Goal: Use online tool/utility: Utilize a website feature to perform a specific function

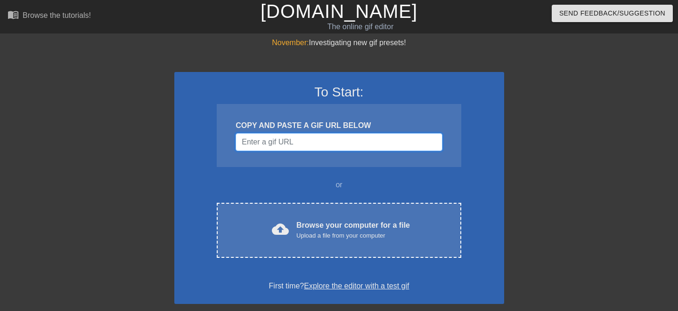
click at [330, 144] on input "Username" at bounding box center [339, 142] width 206 height 18
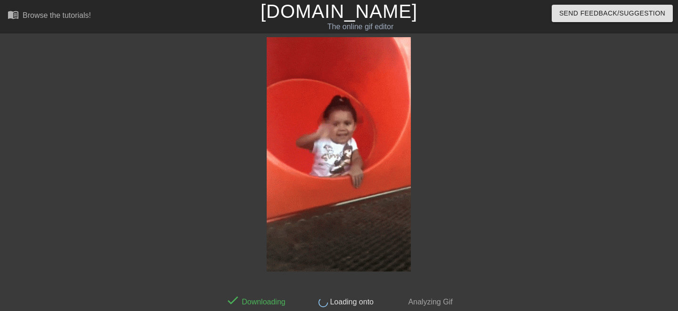
scroll to position [15, 0]
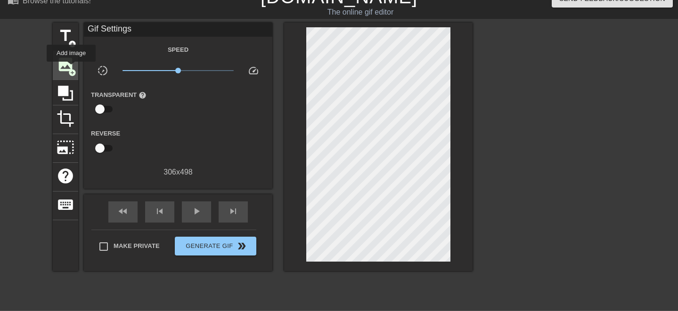
click at [72, 69] on span "add_circle" at bounding box center [72, 73] width 8 height 8
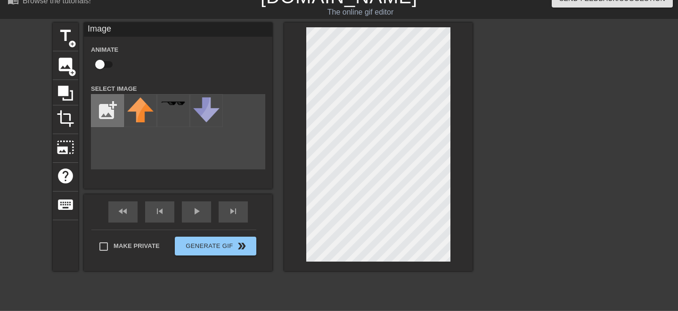
click at [109, 110] on input "file" at bounding box center [107, 111] width 32 height 32
type input "C:\fakepath\25.png"
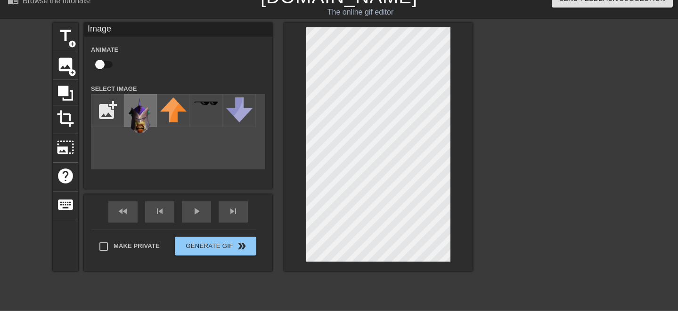
click at [140, 113] on img at bounding box center [140, 115] width 26 height 35
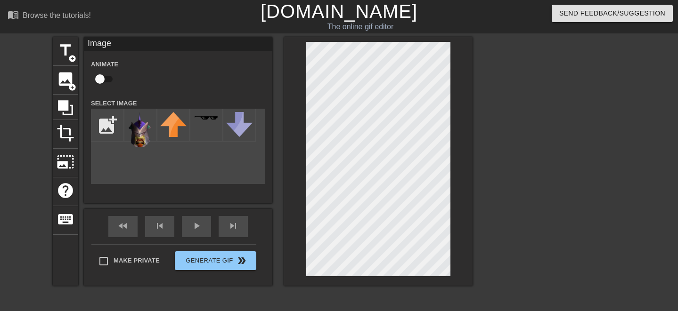
click at [114, 81] on input "checkbox" at bounding box center [100, 79] width 54 height 18
checkbox input "true"
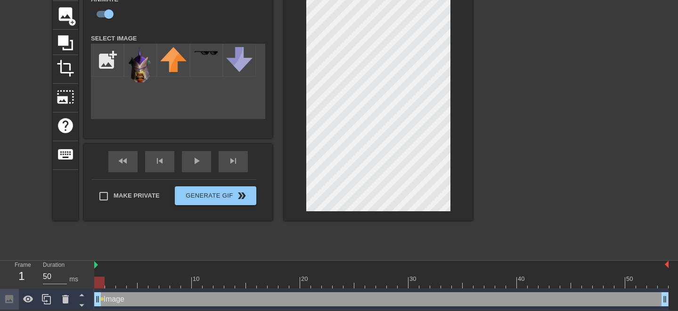
scroll to position [66, 0]
drag, startPoint x: 96, startPoint y: 304, endPoint x: 160, endPoint y: 286, distance: 66.7
click at [160, 286] on div "10 20 30 40 50 Image drag_handle drag_handle" at bounding box center [386, 285] width 584 height 49
drag, startPoint x: 161, startPoint y: 296, endPoint x: 67, endPoint y: 273, distance: 96.5
click at [68, 274] on div "Frame 2 Duration 50 ms 10 20 30 40 50 Image drag_handle drag_handle lens" at bounding box center [339, 285] width 678 height 49
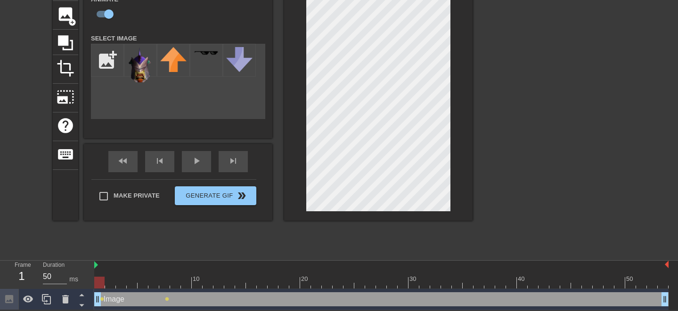
drag, startPoint x: 101, startPoint y: 282, endPoint x: 95, endPoint y: 282, distance: 6.1
click at [95, 282] on div at bounding box center [99, 283] width 10 height 12
drag, startPoint x: 98, startPoint y: 301, endPoint x: 86, endPoint y: 295, distance: 13.5
click at [86, 295] on div "Frame 1 Duration 50 ms 10 20 30 40 50 Image drag_handle drag_handle lens lens" at bounding box center [339, 285] width 678 height 49
drag, startPoint x: 97, startPoint y: 283, endPoint x: 268, endPoint y: 287, distance: 171.1
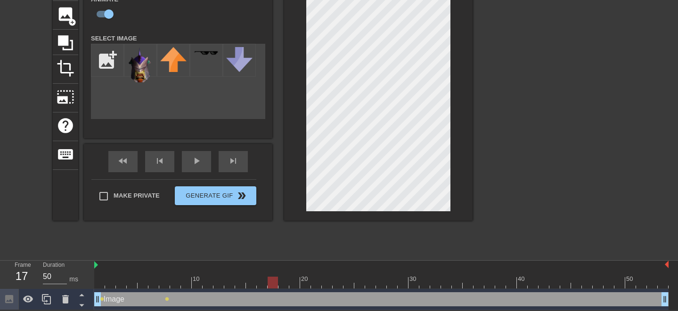
click at [268, 287] on div at bounding box center [273, 283] width 10 height 12
drag, startPoint x: 274, startPoint y: 281, endPoint x: 71, endPoint y: 274, distance: 203.2
click at [71, 274] on div "Frame 1 Duration 50 ms 10 20 30 40 50 Image drag_handle drag_handle lens lens" at bounding box center [339, 285] width 678 height 49
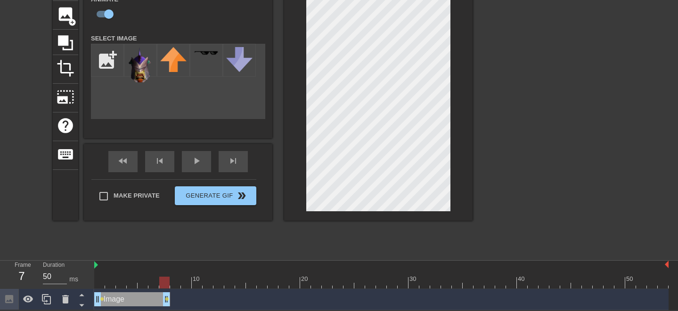
drag, startPoint x: 663, startPoint y: 299, endPoint x: 162, endPoint y: 296, distance: 500.9
click at [167, 282] on div at bounding box center [164, 283] width 10 height 12
click at [175, 295] on div "Image drag_handle drag_handle lens lens" at bounding box center [381, 300] width 574 height 14
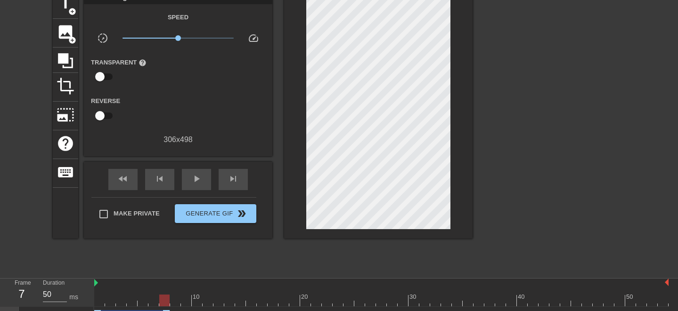
scroll to position [45, 0]
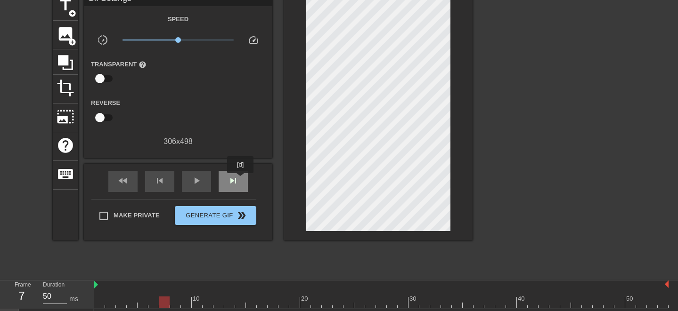
click at [241, 180] on div "skip_next" at bounding box center [233, 181] width 29 height 21
click at [127, 179] on span "fast_rewind" at bounding box center [122, 180] width 11 height 11
click at [234, 181] on span "skip_next" at bounding box center [233, 180] width 11 height 11
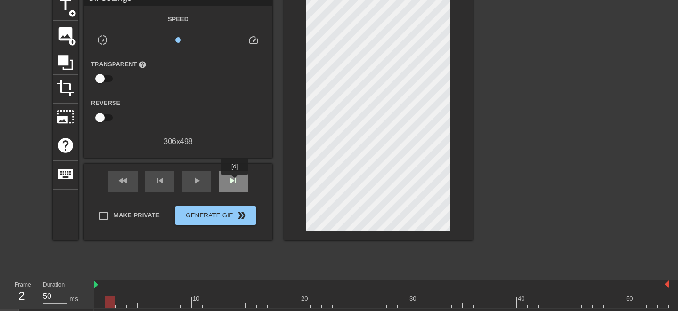
click at [236, 182] on span "skip_next" at bounding box center [233, 180] width 11 height 11
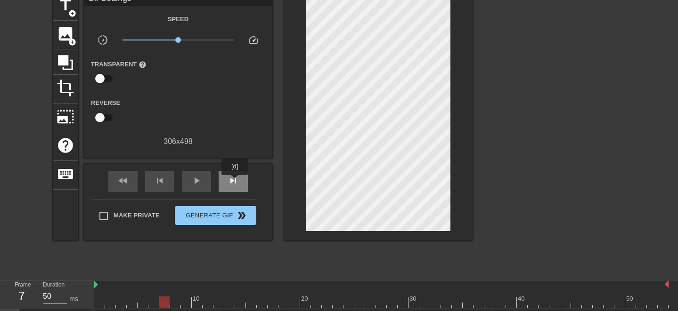
click at [236, 182] on span "skip_next" at bounding box center [233, 180] width 11 height 11
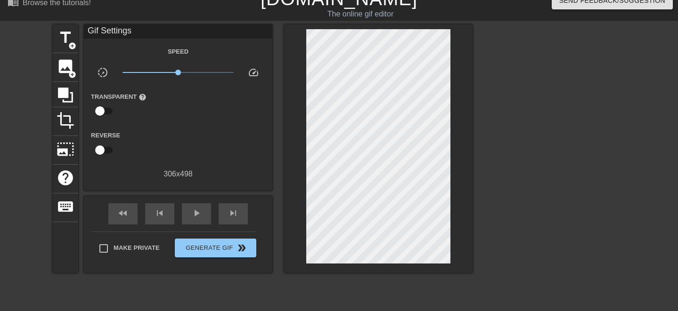
scroll to position [0, 0]
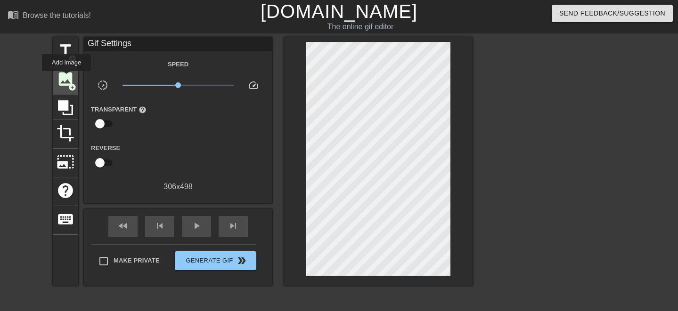
click at [67, 78] on span "image" at bounding box center [66, 79] width 18 height 18
click at [69, 73] on span "image" at bounding box center [66, 79] width 18 height 18
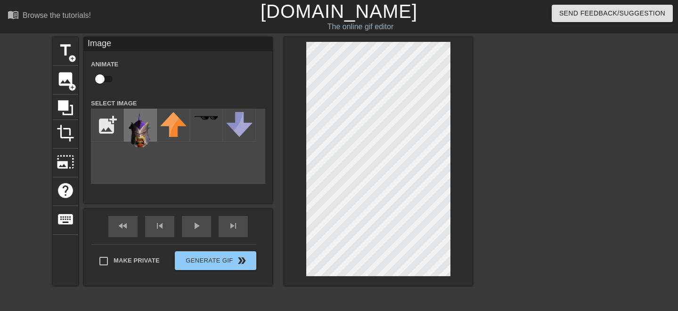
click at [135, 134] on img at bounding box center [140, 129] width 26 height 35
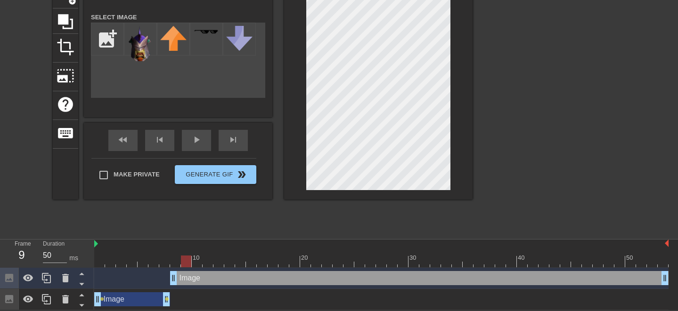
click at [189, 261] on div at bounding box center [381, 262] width 574 height 12
click at [199, 261] on div at bounding box center [381, 262] width 574 height 12
click at [232, 140] on span "skip_next" at bounding box center [233, 139] width 11 height 11
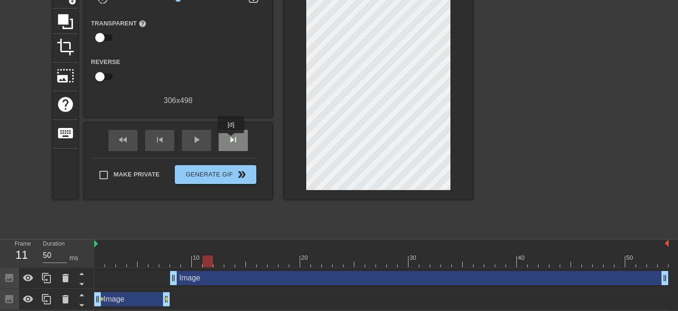
click at [232, 140] on span "skip_next" at bounding box center [233, 139] width 11 height 11
click at [128, 142] on span "fast_rewind" at bounding box center [122, 139] width 11 height 11
click at [229, 139] on span "skip_next" at bounding box center [233, 139] width 11 height 11
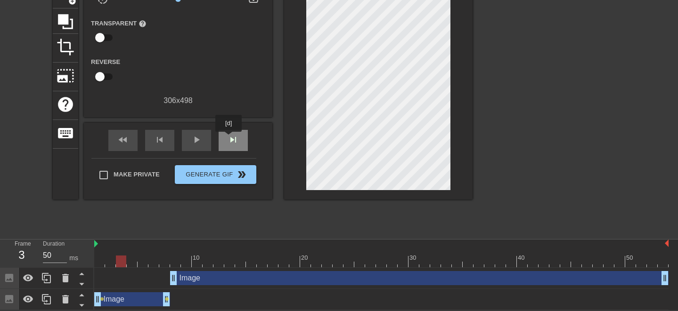
click at [229, 139] on span "skip_next" at bounding box center [233, 139] width 11 height 11
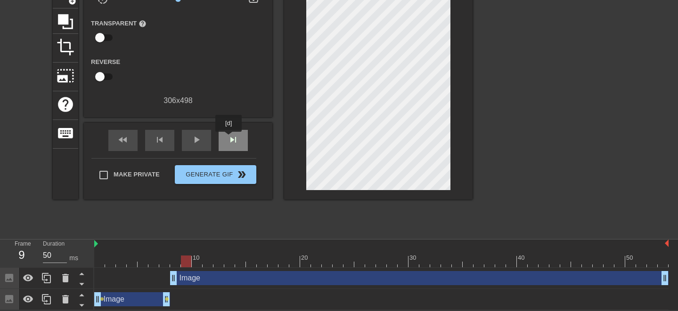
click at [229, 139] on span "skip_next" at bounding box center [233, 139] width 11 height 11
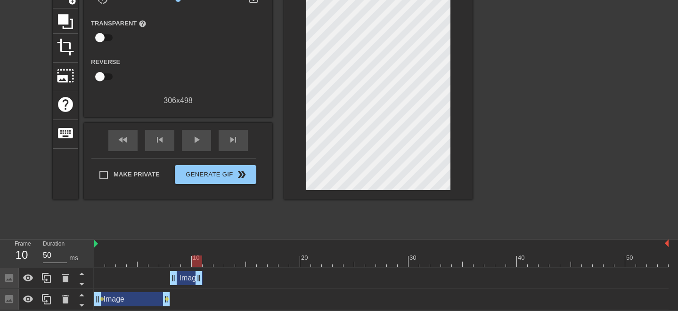
drag, startPoint x: 666, startPoint y: 282, endPoint x: 205, endPoint y: 262, distance: 462.2
click at [205, 262] on div "10 20 30 40 50 Image drag_handle drag_handle Image drag_handle drag_handle lens…" at bounding box center [386, 275] width 584 height 71
click at [208, 265] on div at bounding box center [381, 262] width 574 height 12
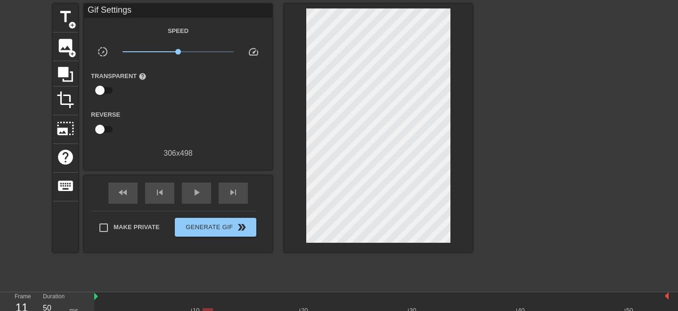
scroll to position [0, 0]
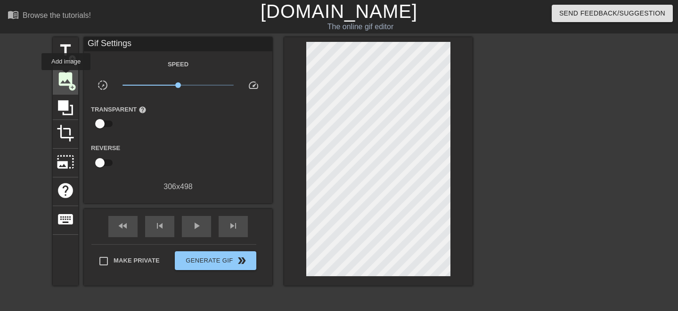
click at [66, 77] on span "image" at bounding box center [66, 79] width 18 height 18
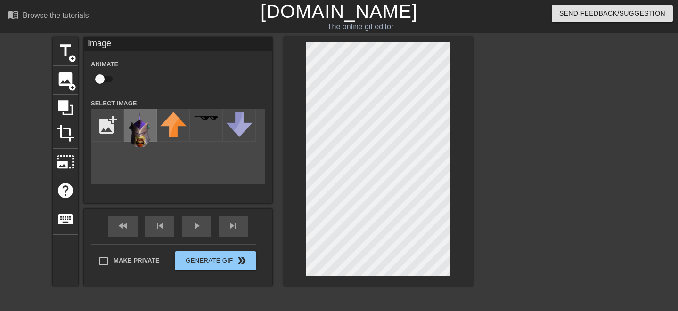
click at [140, 128] on img at bounding box center [140, 129] width 26 height 35
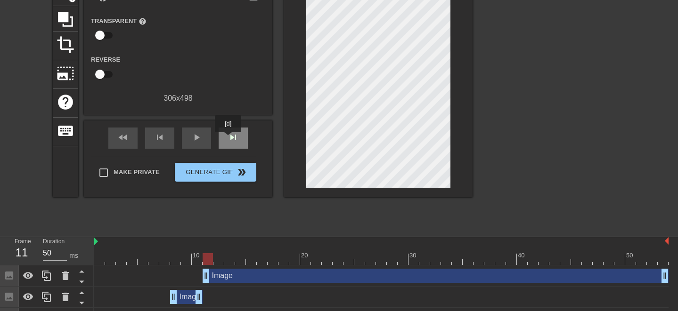
click at [229, 139] on span "skip_next" at bounding box center [233, 137] width 11 height 11
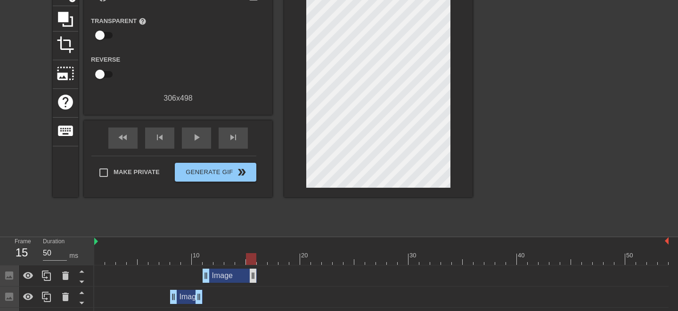
drag, startPoint x: 667, startPoint y: 273, endPoint x: 253, endPoint y: 279, distance: 413.8
click at [263, 259] on div at bounding box center [381, 260] width 574 height 12
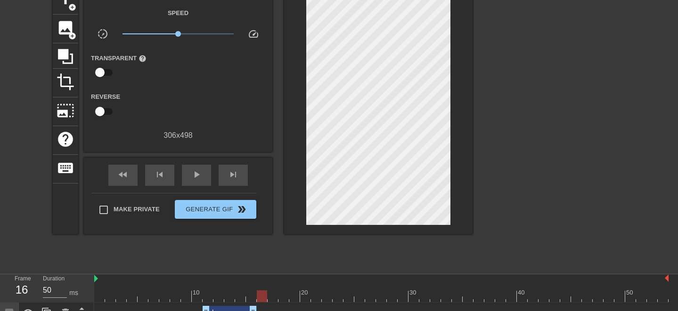
scroll to position [0, 0]
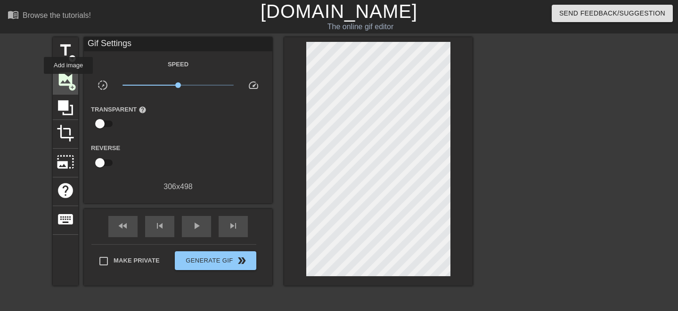
click at [69, 81] on span "image" at bounding box center [66, 79] width 18 height 18
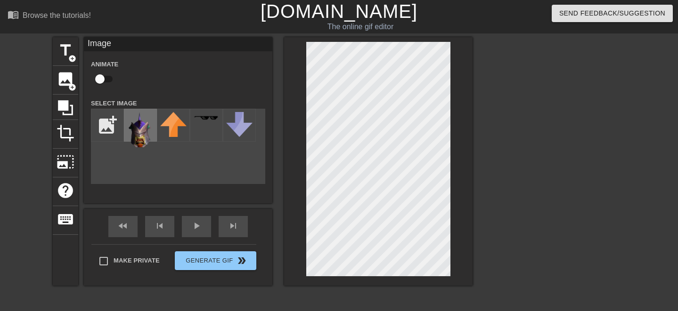
click at [149, 137] on img at bounding box center [140, 129] width 26 height 35
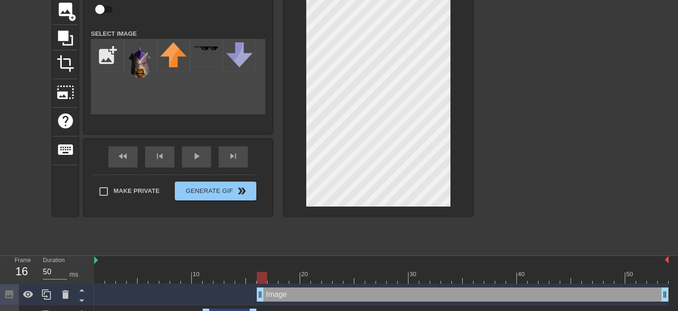
scroll to position [95, 0]
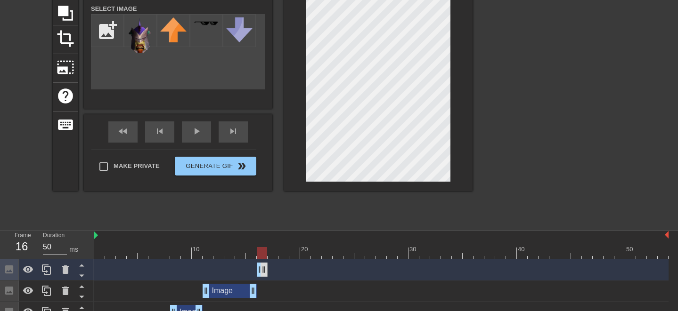
drag, startPoint x: 665, startPoint y: 270, endPoint x: 267, endPoint y: 275, distance: 398.7
click at [274, 253] on div at bounding box center [381, 253] width 574 height 12
click at [140, 41] on img at bounding box center [140, 34] width 26 height 35
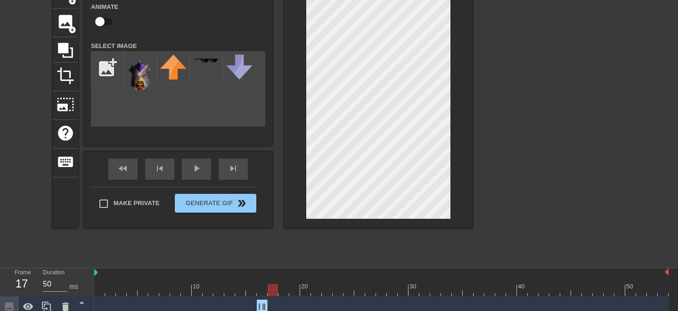
scroll to position [41, 0]
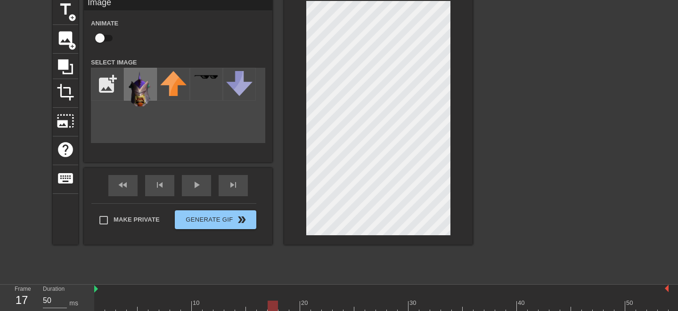
click at [133, 97] on img at bounding box center [140, 88] width 26 height 35
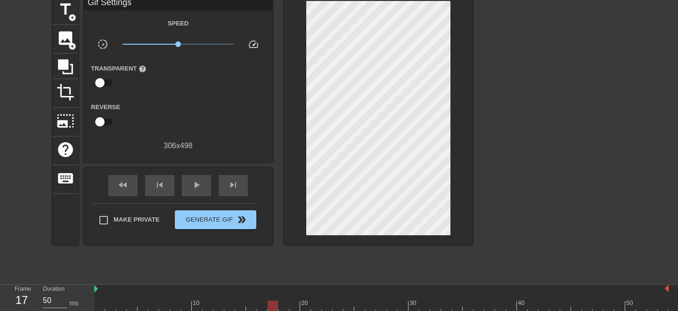
click at [292, 246] on div "title add_circle image add_circle crop photo_size_select_large help keyboard Gi…" at bounding box center [263, 137] width 420 height 283
click at [61, 37] on span "image" at bounding box center [66, 38] width 18 height 18
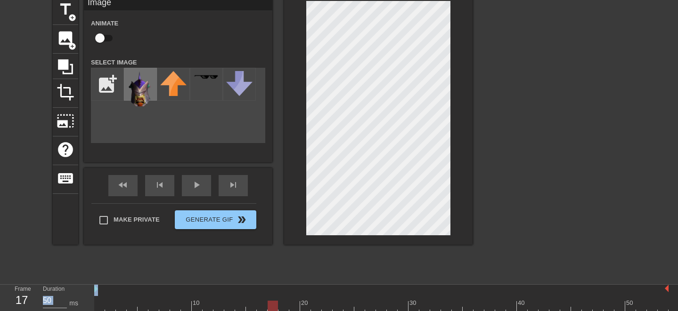
click at [139, 96] on img at bounding box center [140, 88] width 26 height 35
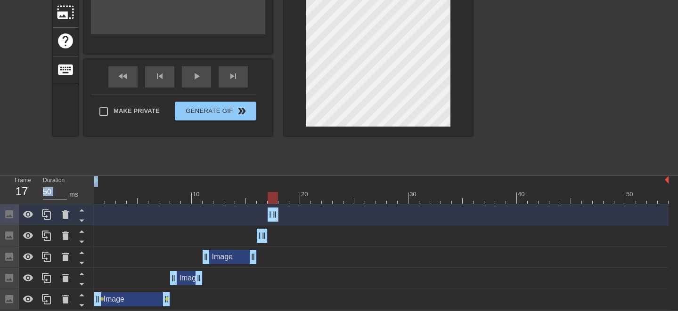
drag, startPoint x: 665, startPoint y: 216, endPoint x: 274, endPoint y: 206, distance: 390.8
click at [274, 206] on div "Image drag_handle drag_handle" at bounding box center [381, 215] width 574 height 21
click at [284, 197] on div at bounding box center [381, 198] width 574 height 12
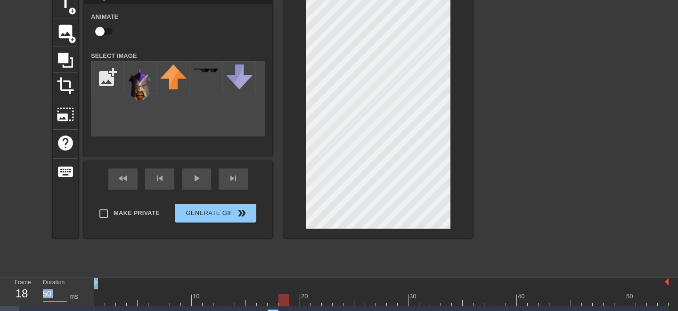
scroll to position [36, 0]
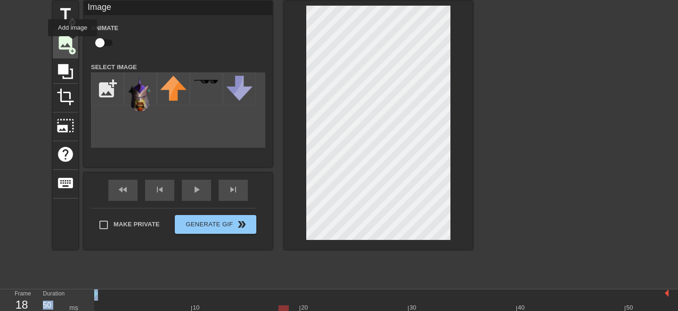
click at [66, 39] on span "image" at bounding box center [66, 43] width 18 height 18
click at [139, 94] on img at bounding box center [140, 93] width 26 height 35
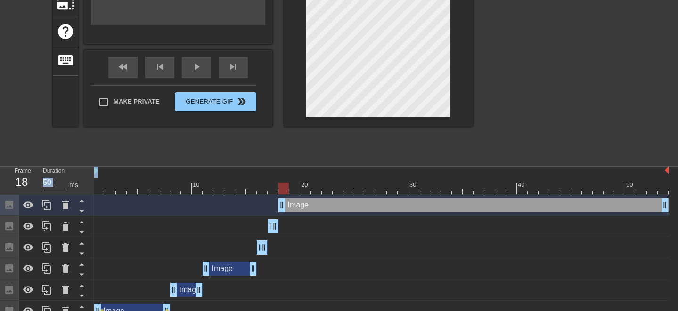
scroll to position [172, 0]
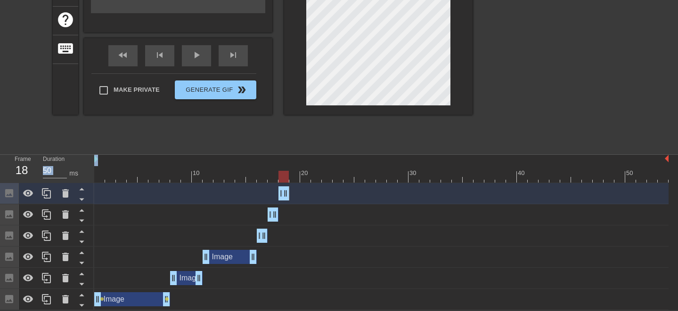
drag, startPoint x: 666, startPoint y: 197, endPoint x: 287, endPoint y: 195, distance: 379.4
click at [294, 178] on div at bounding box center [381, 177] width 574 height 12
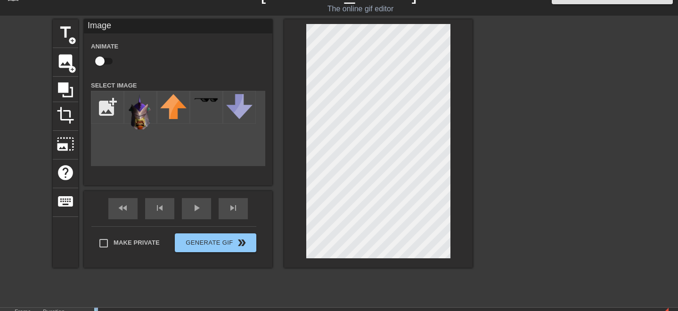
scroll to position [145, 0]
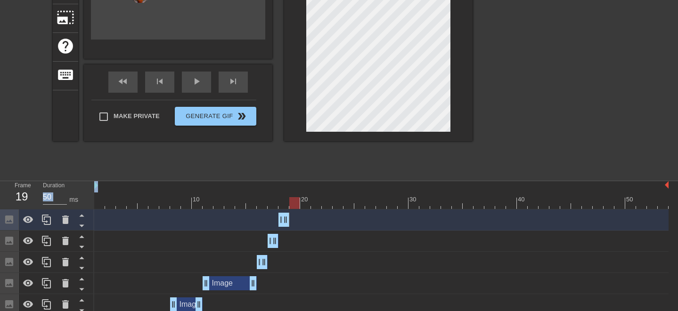
click at [297, 203] on div at bounding box center [294, 203] width 10 height 12
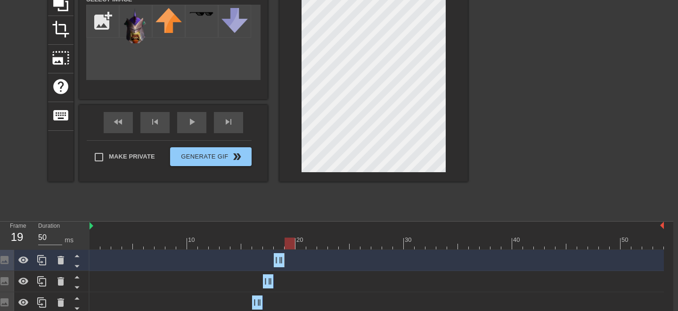
scroll to position [100, 6]
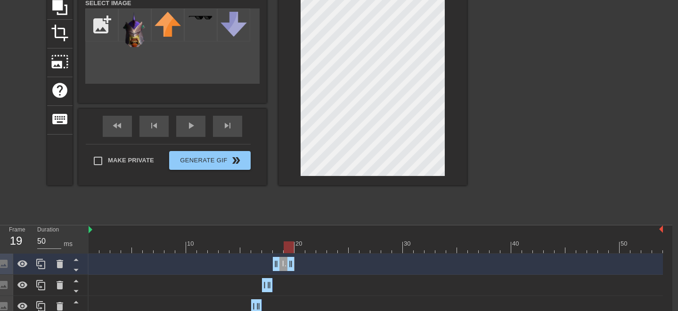
drag, startPoint x: 282, startPoint y: 265, endPoint x: 292, endPoint y: 264, distance: 9.5
click at [303, 249] on div at bounding box center [376, 248] width 574 height 12
click at [131, 36] on img at bounding box center [135, 29] width 26 height 35
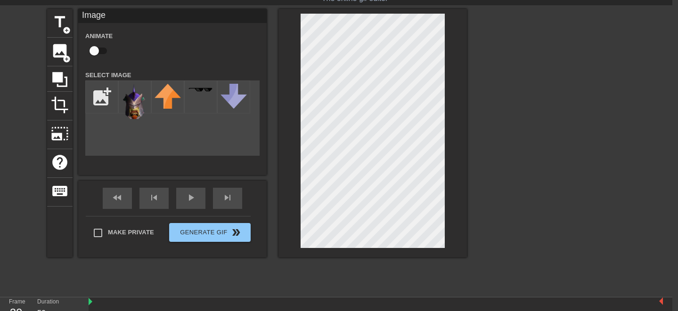
scroll to position [0, 6]
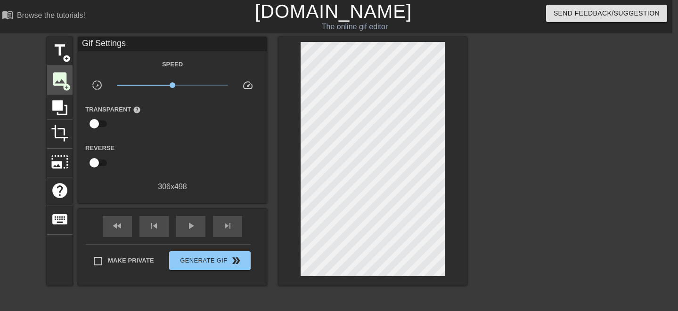
click at [61, 80] on span "image" at bounding box center [60, 79] width 18 height 18
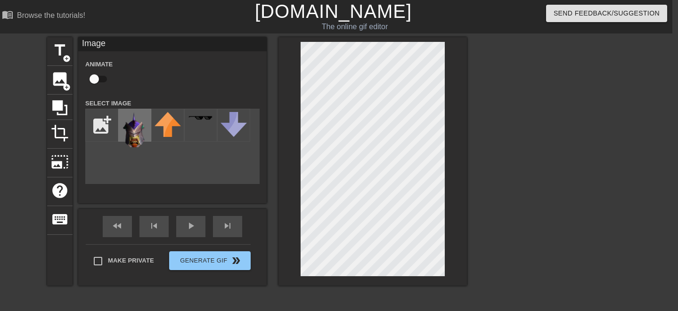
click at [147, 135] on img at bounding box center [135, 129] width 26 height 35
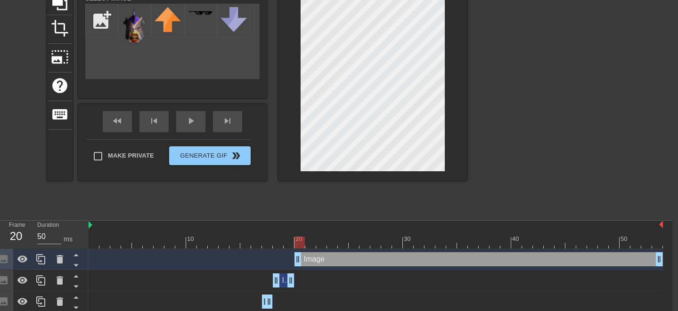
scroll to position [146, 6]
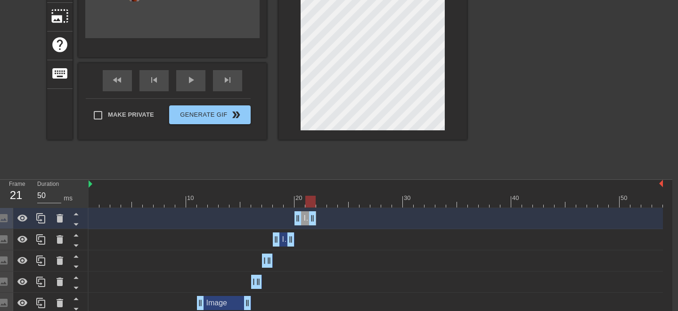
drag, startPoint x: 659, startPoint y: 220, endPoint x: 311, endPoint y: 221, distance: 347.3
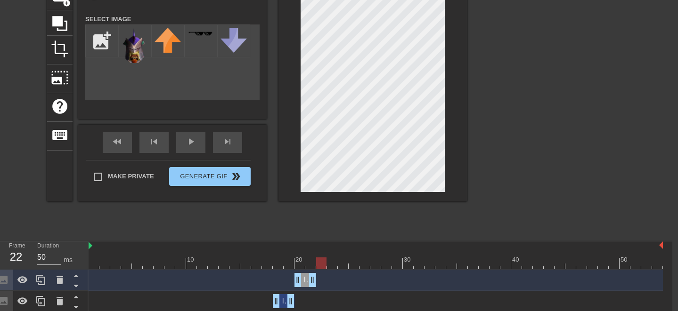
click at [321, 264] on div at bounding box center [376, 264] width 574 height 12
drag, startPoint x: 311, startPoint y: 281, endPoint x: 322, endPoint y: 280, distance: 10.5
click at [335, 264] on div at bounding box center [376, 264] width 574 height 12
click at [128, 81] on div "add_photo_alternate" at bounding box center [172, 62] width 174 height 75
click at [140, 46] on img at bounding box center [135, 45] width 26 height 35
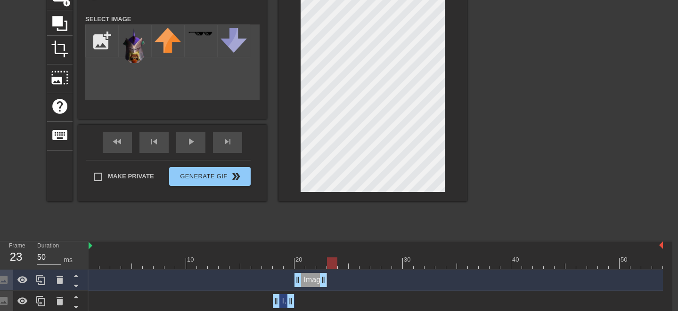
click at [299, 77] on div at bounding box center [373, 77] width 188 height 249
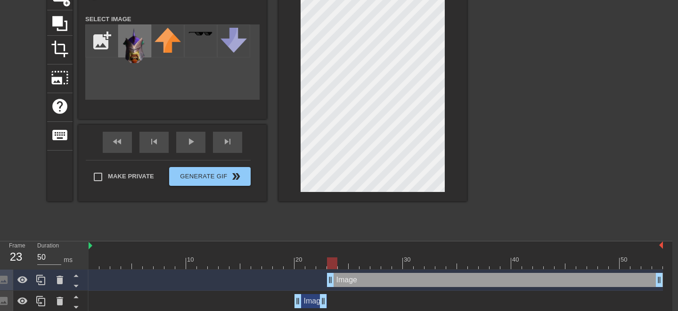
click at [135, 41] on img at bounding box center [135, 45] width 26 height 35
click at [344, 264] on div at bounding box center [376, 264] width 574 height 12
click at [352, 264] on div at bounding box center [376, 264] width 574 height 12
click at [369, 265] on div at bounding box center [376, 264] width 574 height 12
click at [375, 264] on div at bounding box center [376, 264] width 574 height 12
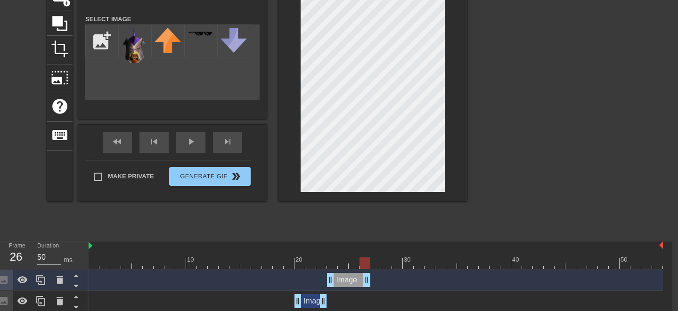
drag, startPoint x: 662, startPoint y: 284, endPoint x: 370, endPoint y: 274, distance: 291.9
click at [482, 194] on div at bounding box center [548, 94] width 141 height 283
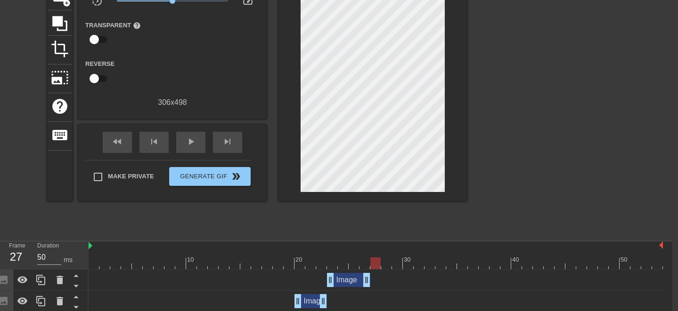
click at [377, 260] on div at bounding box center [376, 264] width 574 height 12
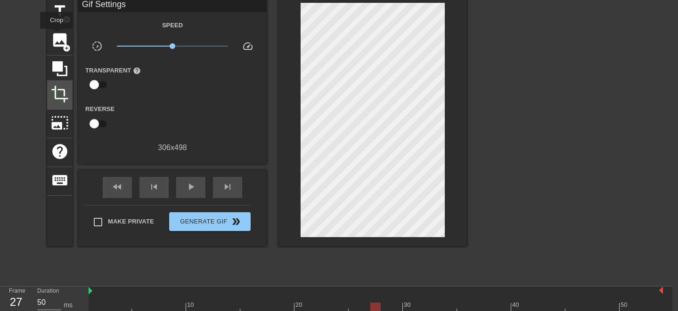
scroll to position [6, 6]
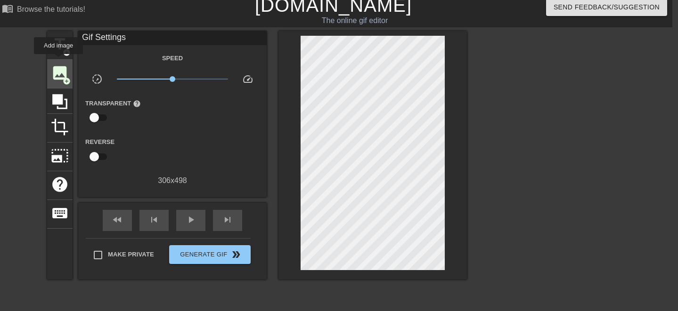
click at [59, 73] on span "image" at bounding box center [60, 73] width 18 height 18
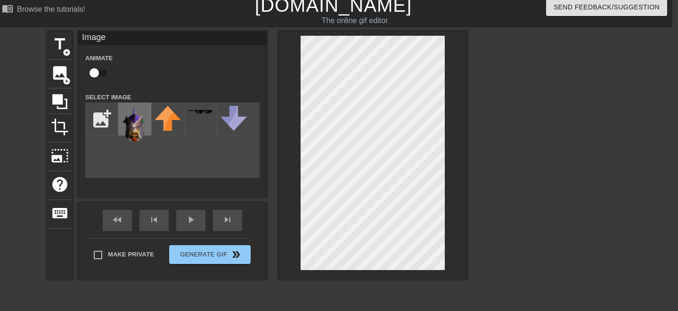
click at [130, 133] on img at bounding box center [135, 123] width 26 height 35
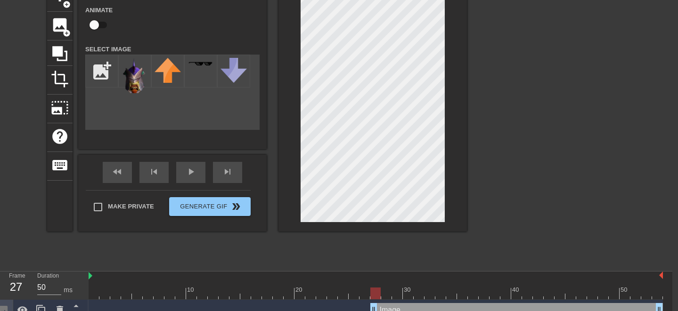
scroll to position [91, 6]
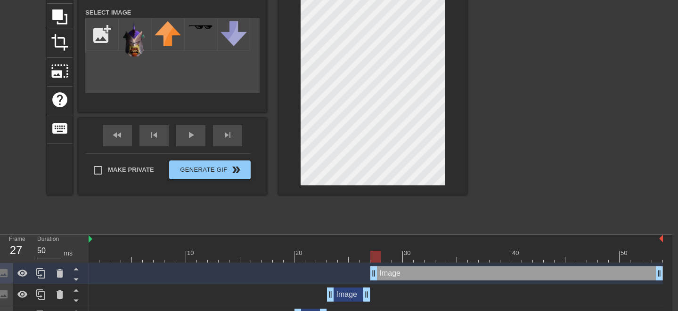
click at [387, 258] on div at bounding box center [376, 257] width 574 height 12
click at [398, 258] on div at bounding box center [376, 257] width 574 height 12
click at [408, 257] on div at bounding box center [376, 257] width 574 height 12
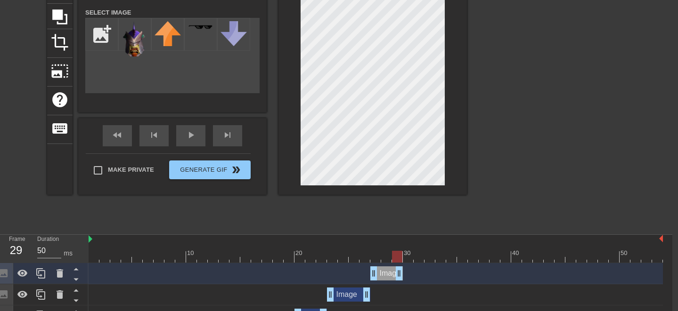
drag, startPoint x: 661, startPoint y: 272, endPoint x: 401, endPoint y: 266, distance: 260.2
click at [409, 256] on div at bounding box center [376, 257] width 574 height 12
click at [492, 198] on div at bounding box center [548, 87] width 141 height 283
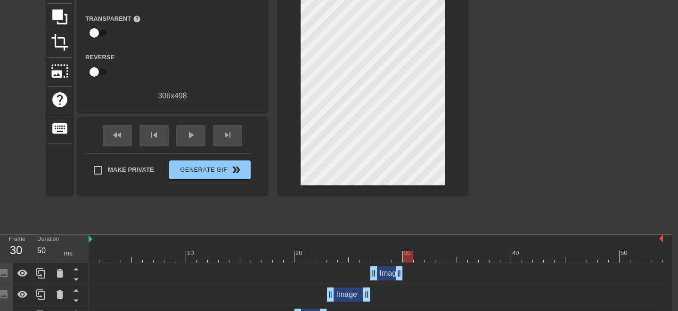
click at [219, 187] on div "Make Private Generate Gif double_arrow" at bounding box center [168, 172] width 165 height 37
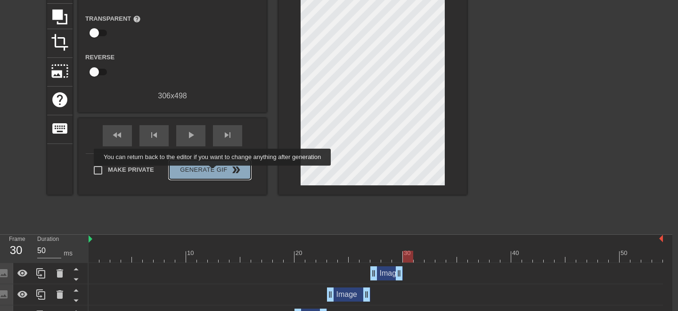
click at [219, 172] on span "Generate Gif double_arrow" at bounding box center [210, 169] width 74 height 11
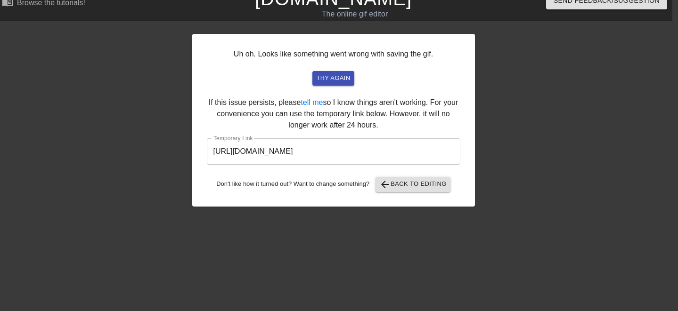
scroll to position [13, 6]
click at [359, 154] on input "[URL][DOMAIN_NAME]" at bounding box center [334, 152] width 254 height 26
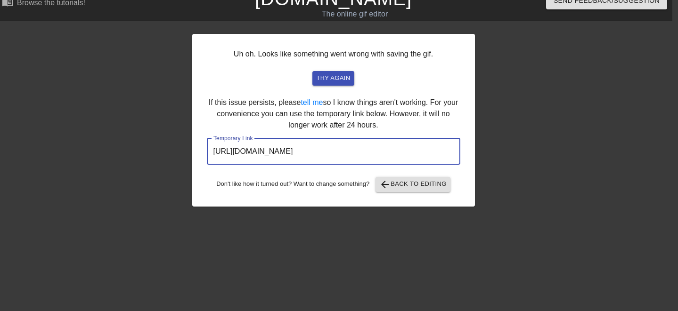
click at [359, 154] on input "[URL][DOMAIN_NAME]" at bounding box center [334, 152] width 254 height 26
